Goal: Browse casually

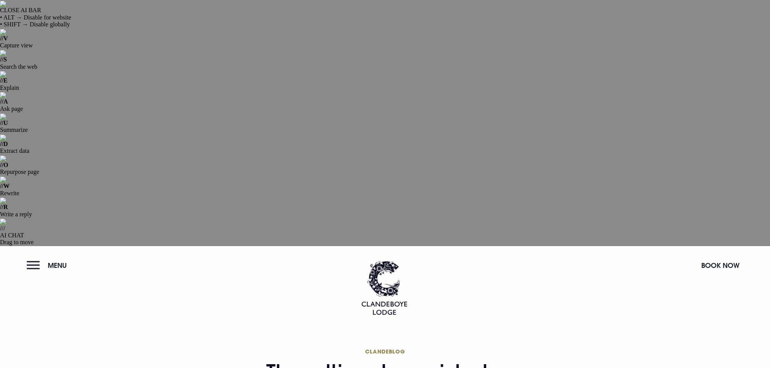
click at [46, 257] on button "Menu" at bounding box center [49, 265] width 44 height 16
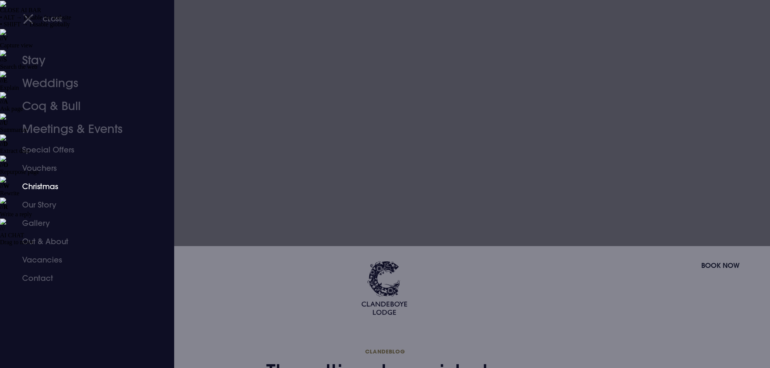
click at [50, 182] on link "Christmas" at bounding box center [82, 186] width 121 height 18
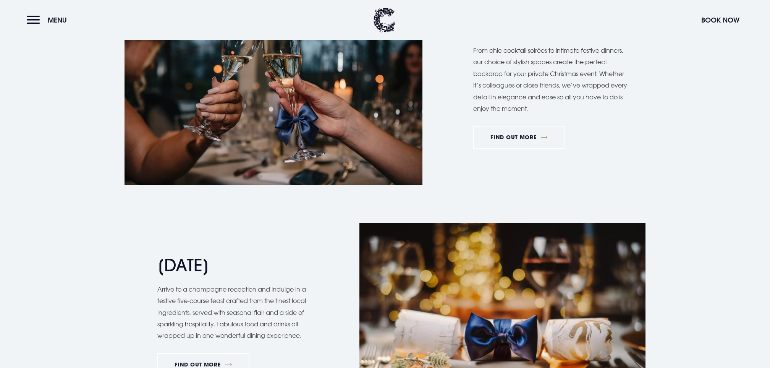
scroll to position [980, 0]
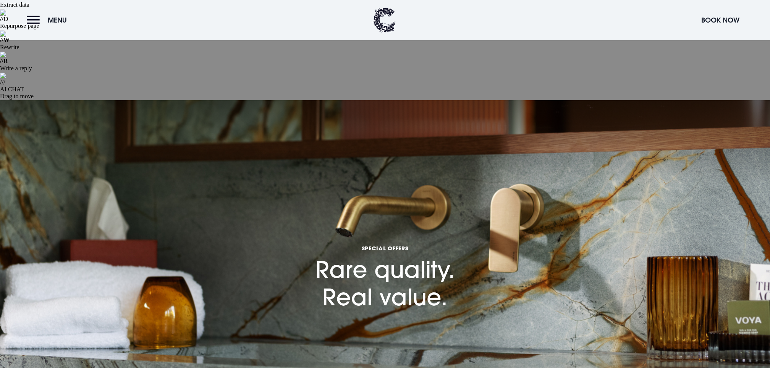
scroll to position [529, 0]
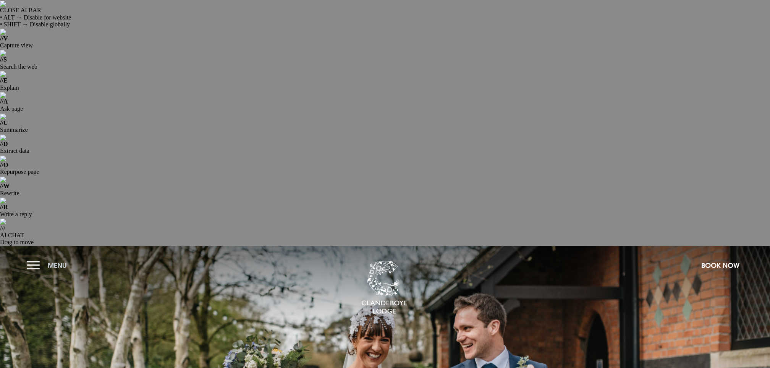
click at [59, 261] on span "Menu" at bounding box center [57, 265] width 19 height 9
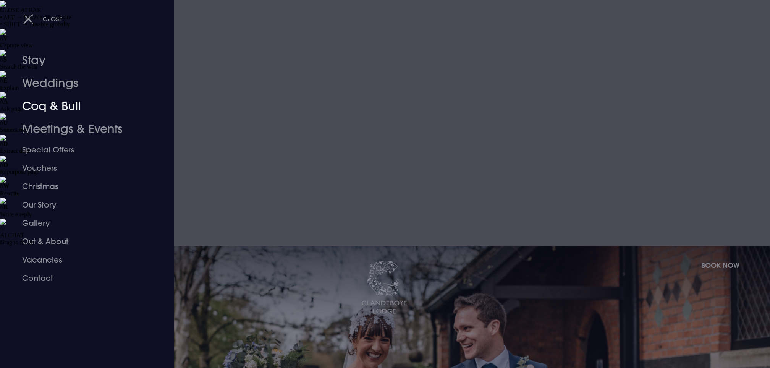
click at [52, 113] on link "Coq & Bull" at bounding box center [82, 106] width 121 height 23
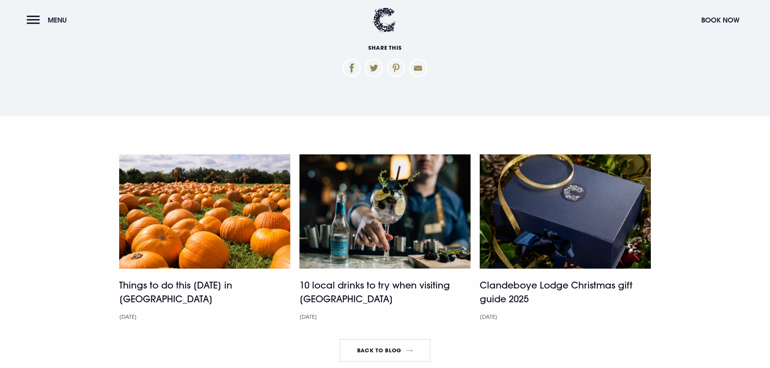
scroll to position [3322, 0]
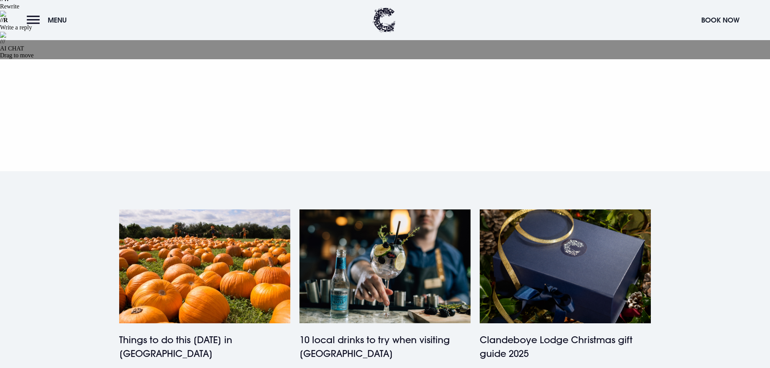
scroll to position [366, 0]
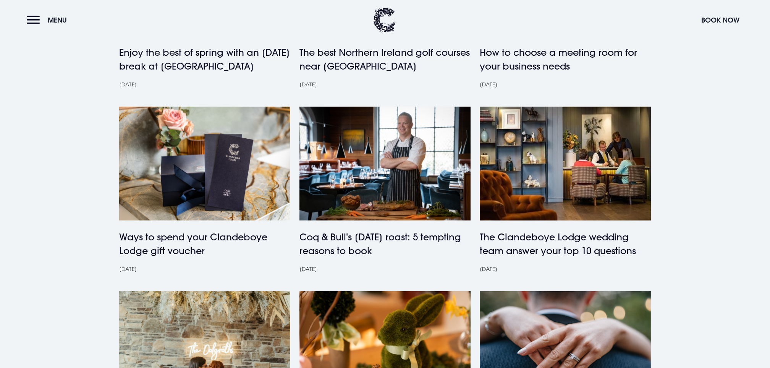
scroll to position [475, 0]
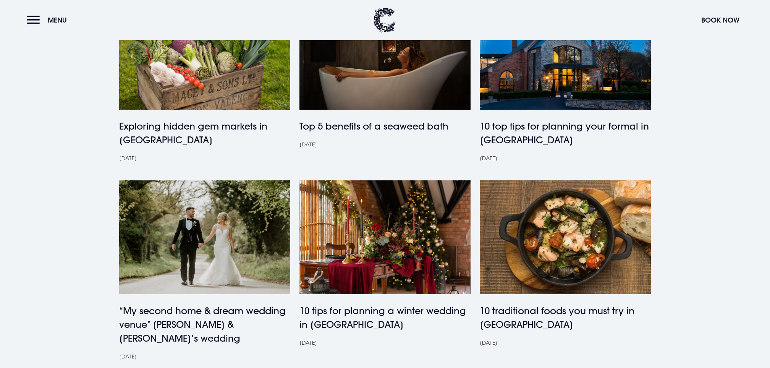
scroll to position [537, 0]
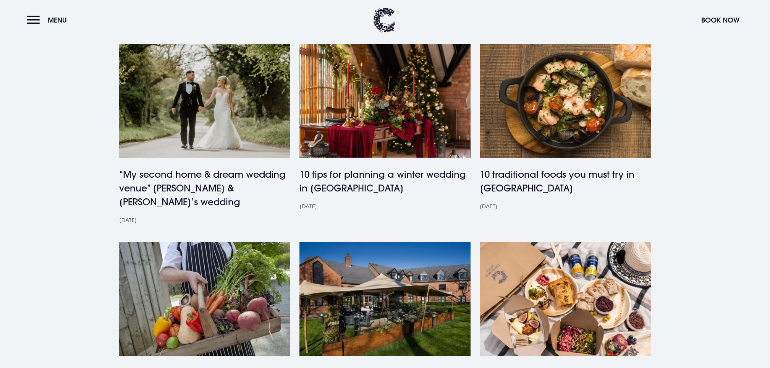
click at [382, 242] on img at bounding box center [385, 299] width 171 height 114
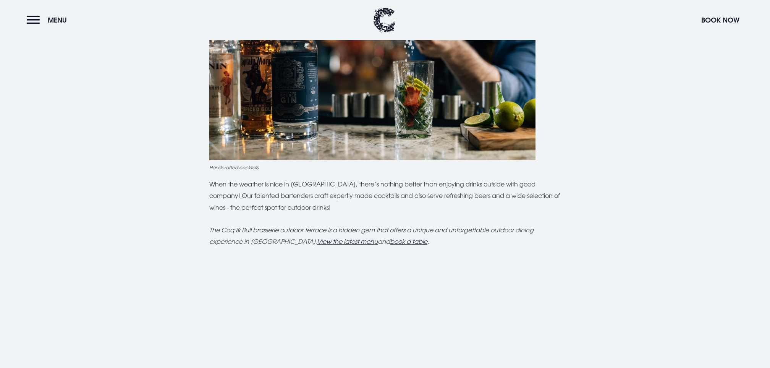
scroll to position [1782, 0]
